Goal: Navigation & Orientation: Find specific page/section

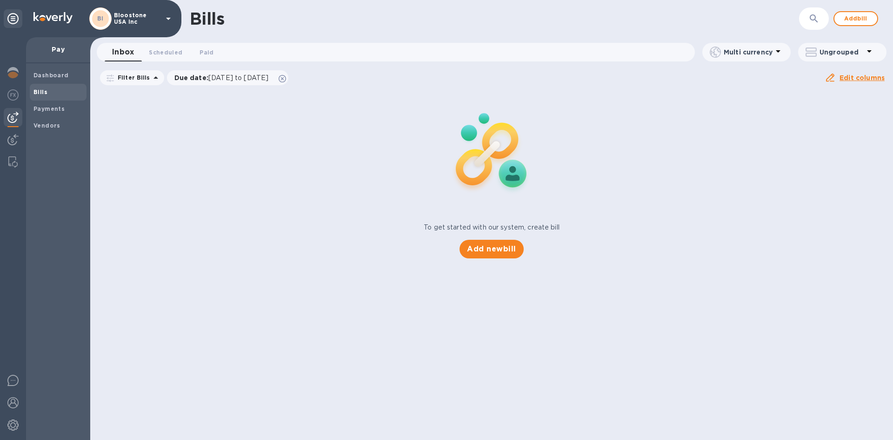
click at [15, 116] on img at bounding box center [12, 117] width 11 height 11
click at [47, 77] on b "Dashboard" at bounding box center [50, 75] width 35 height 7
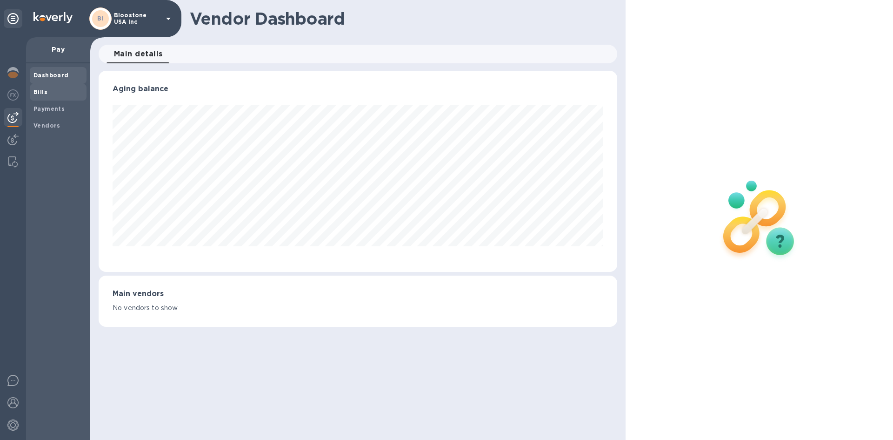
scroll to position [201, 518]
click at [50, 103] on div "Payments" at bounding box center [58, 108] width 57 height 17
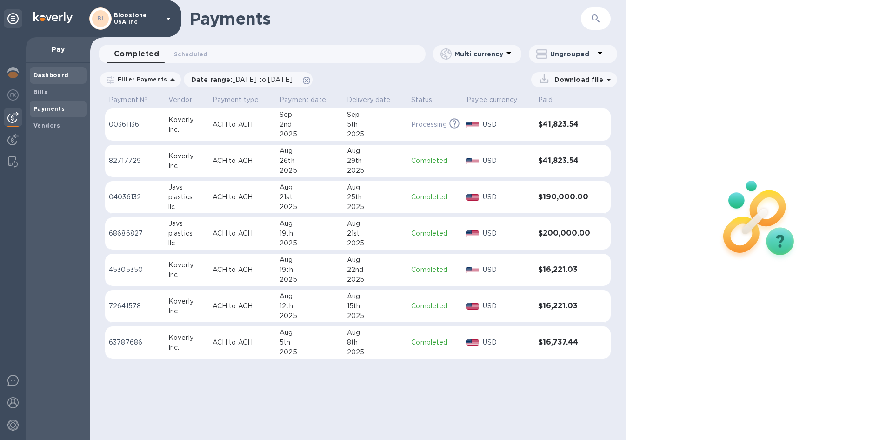
click at [47, 73] on b "Dashboard" at bounding box center [50, 75] width 35 height 7
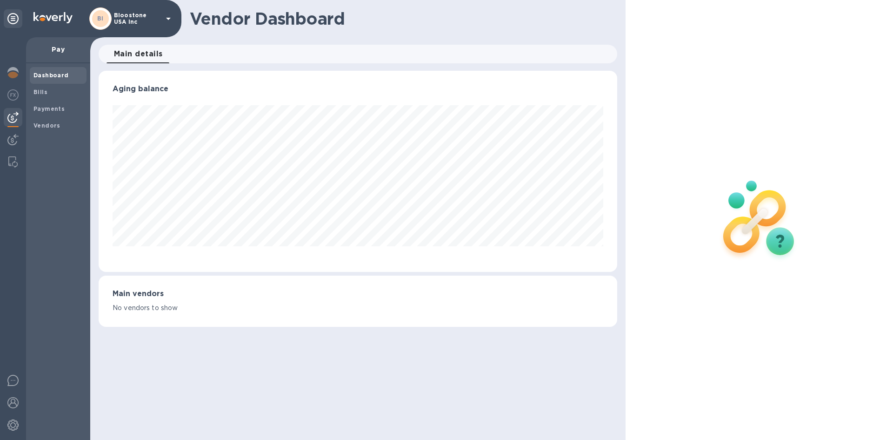
scroll to position [201, 518]
click at [58, 18] on img at bounding box center [52, 17] width 39 height 11
click at [15, 71] on img at bounding box center [12, 72] width 11 height 11
